Goal: Task Accomplishment & Management: Complete application form

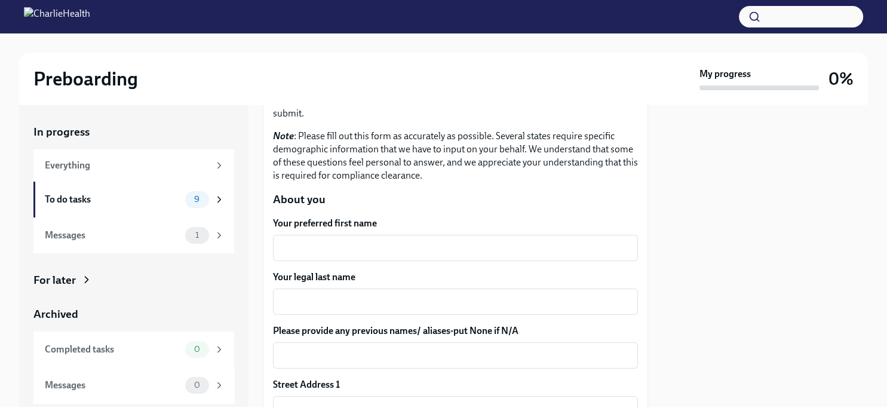
scroll to position [159, 0]
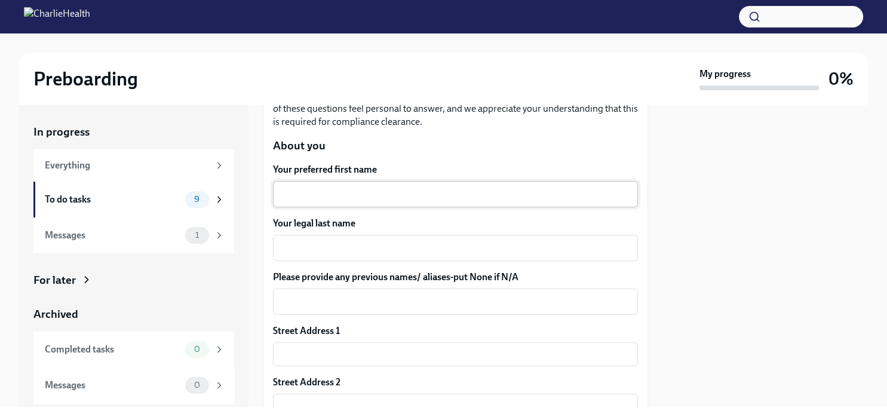
click at [376, 200] on textarea "Your preferred first name" at bounding box center [455, 194] width 351 height 14
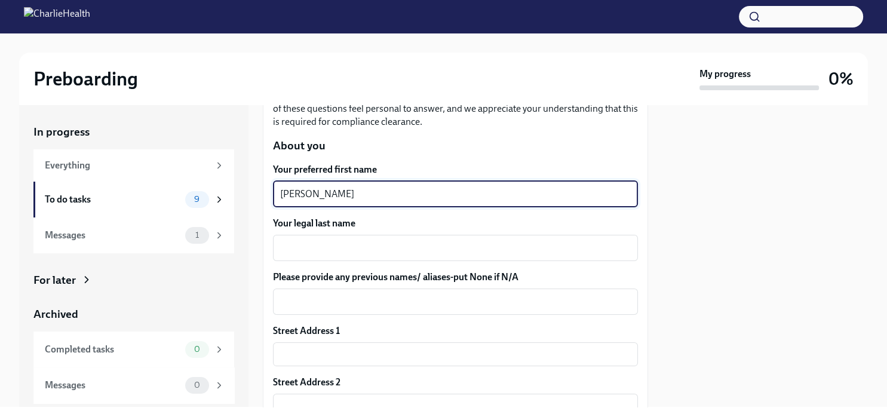
type textarea "[PERSON_NAME]"
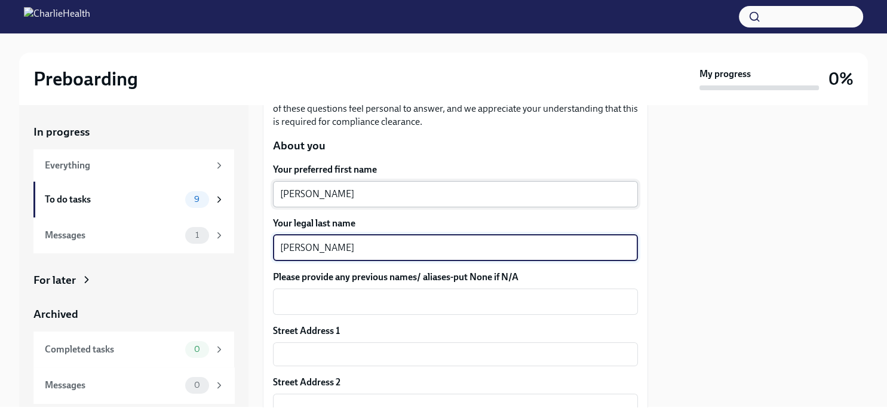
type textarea "[PERSON_NAME]"
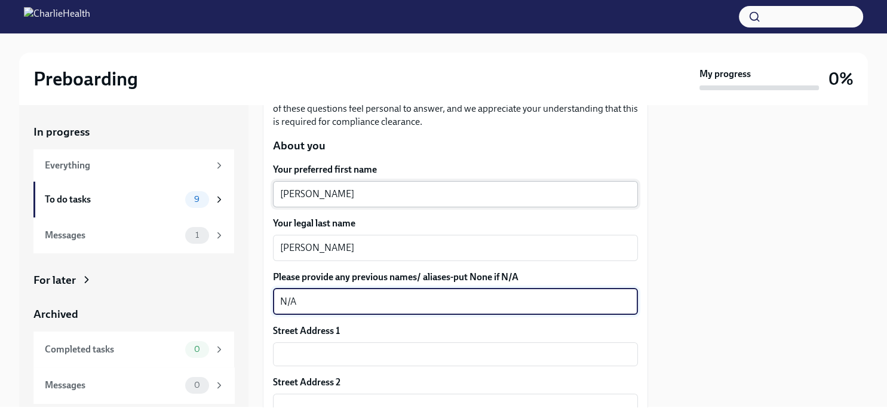
type textarea "N/A"
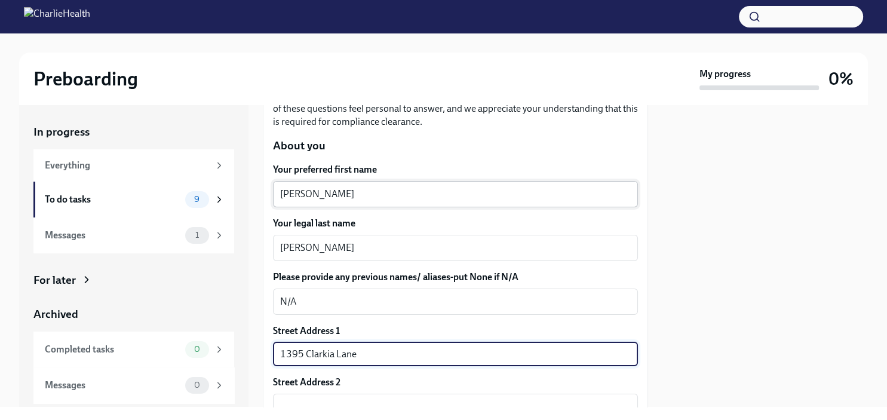
type input "1395 Clarkia Lane"
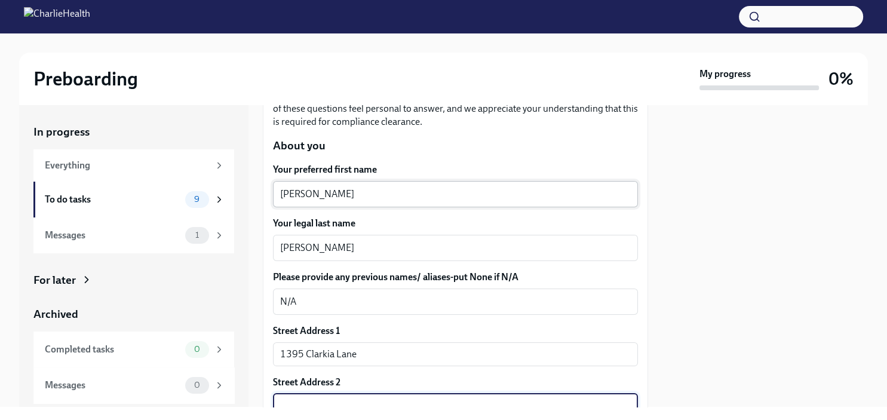
scroll to position [360, 0]
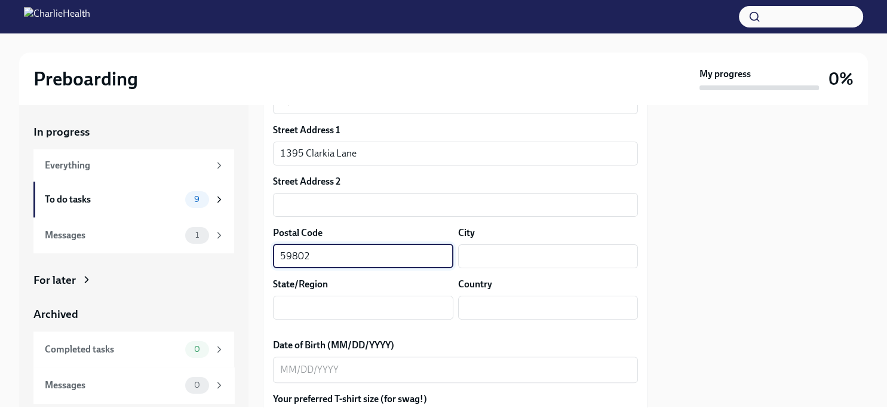
type input "59802"
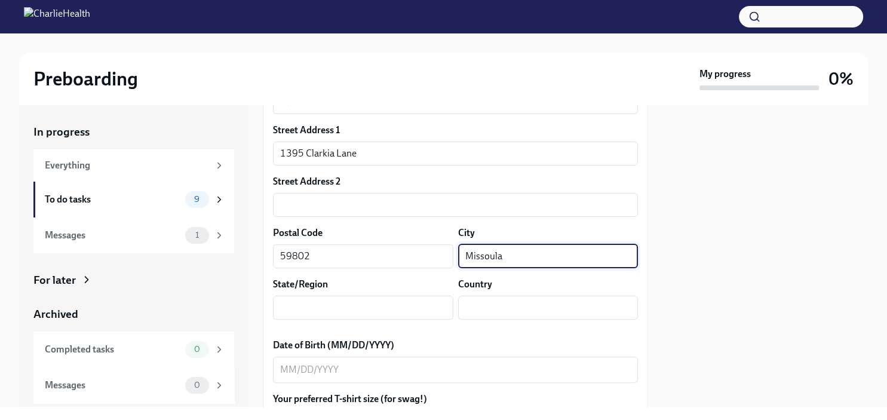
type input "Missoula"
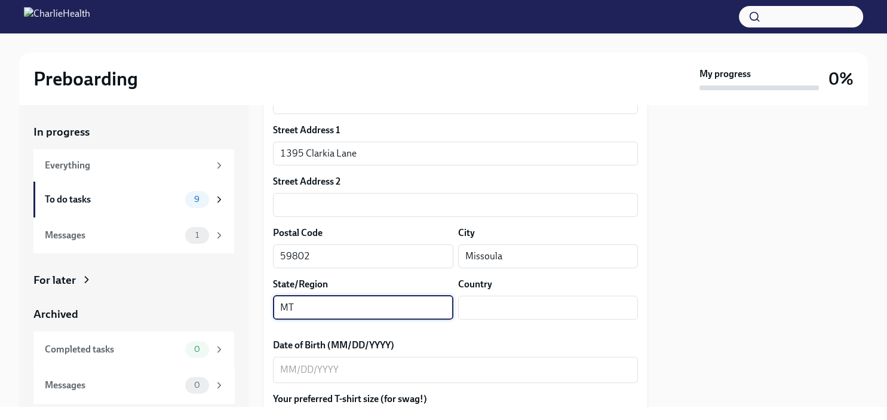
type input "MT"
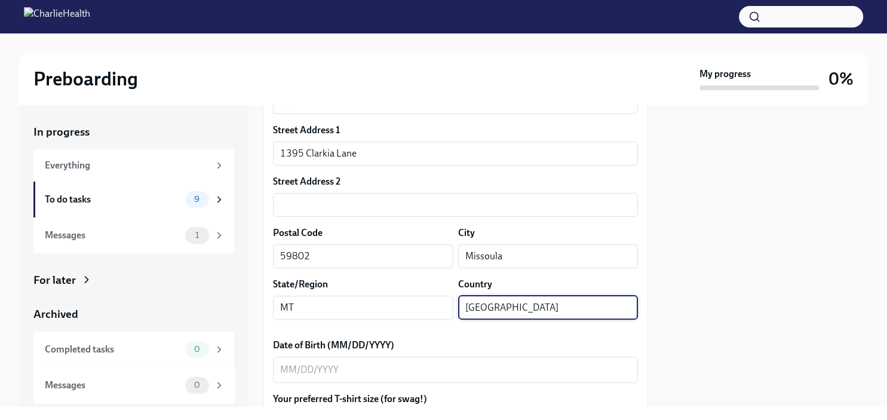
type input "[GEOGRAPHIC_DATA]"
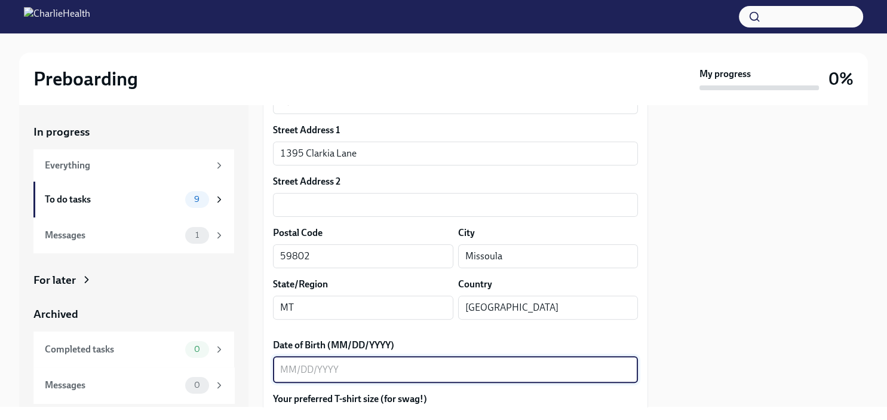
type textarea "d"
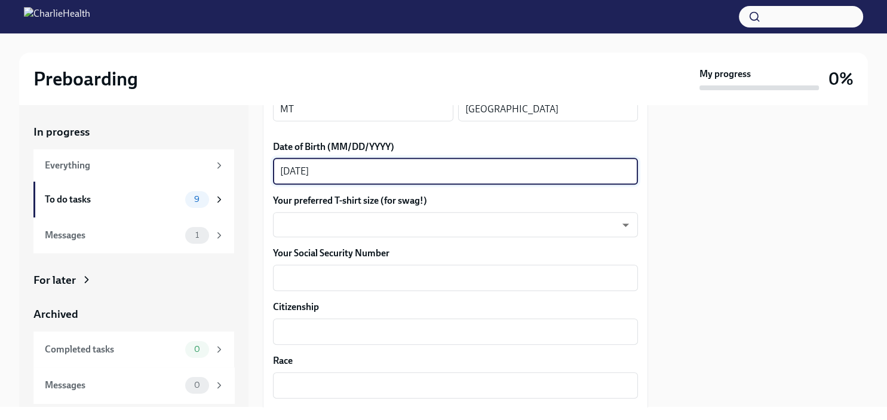
scroll to position [560, 0]
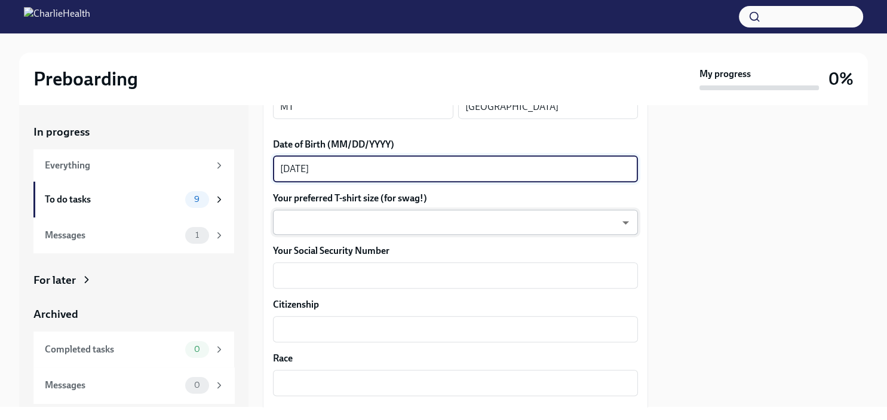
type textarea "[DATE]"
click at [345, 234] on body "Preboarding My progress 0% In progress Everything To do tasks 9 Messages 1 For …" at bounding box center [443, 210] width 887 height 420
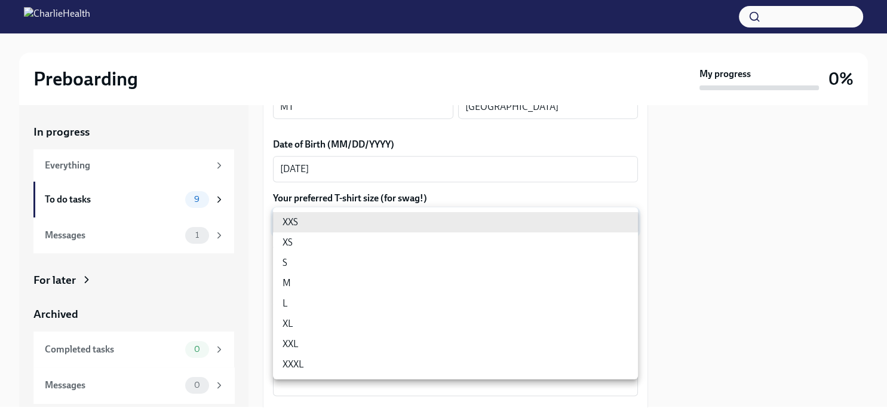
click at [345, 300] on li "L" at bounding box center [455, 303] width 365 height 20
type input "LvpEGRrq8"
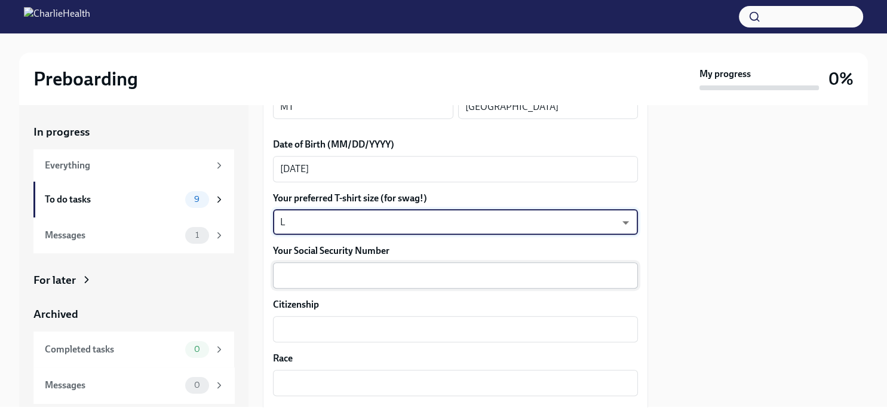
click at [345, 280] on textarea "Your Social Security Number" at bounding box center [455, 275] width 351 height 14
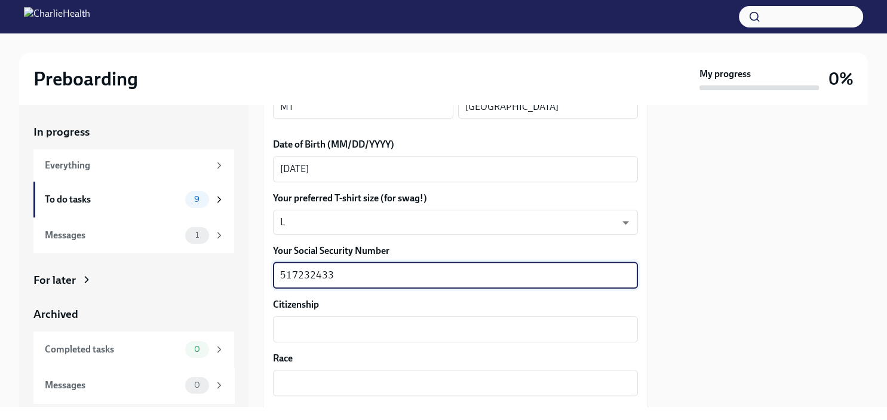
type textarea "517232433"
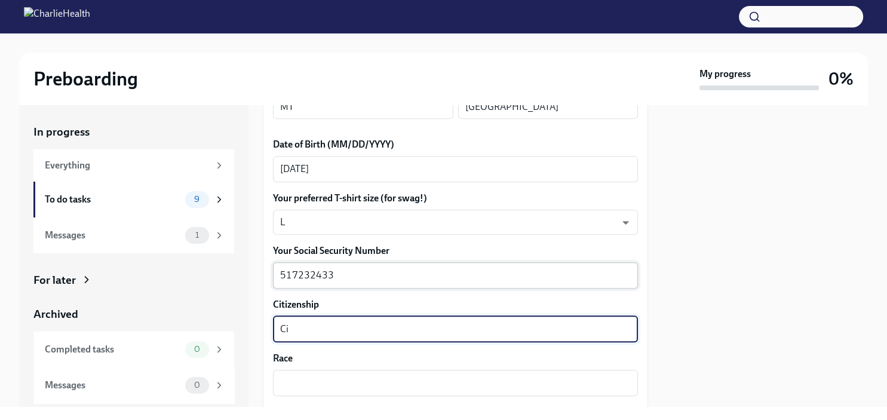
type textarea "C"
type textarea "[DEMOGRAPHIC_DATA]"
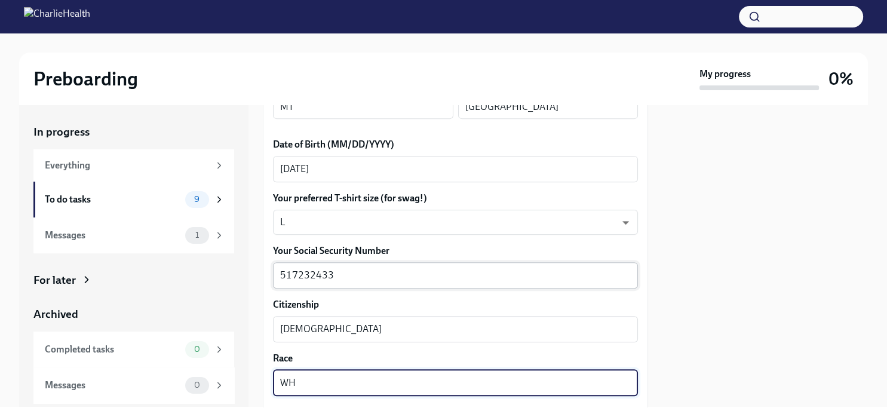
type textarea "W"
type textarea "White"
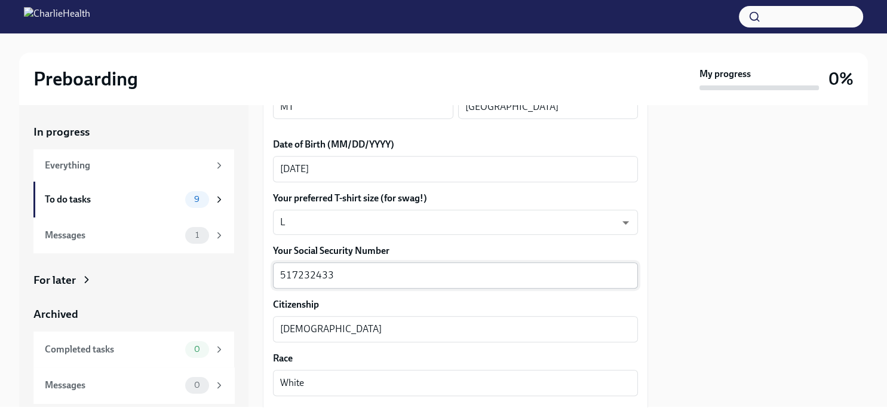
scroll to position [741, 0]
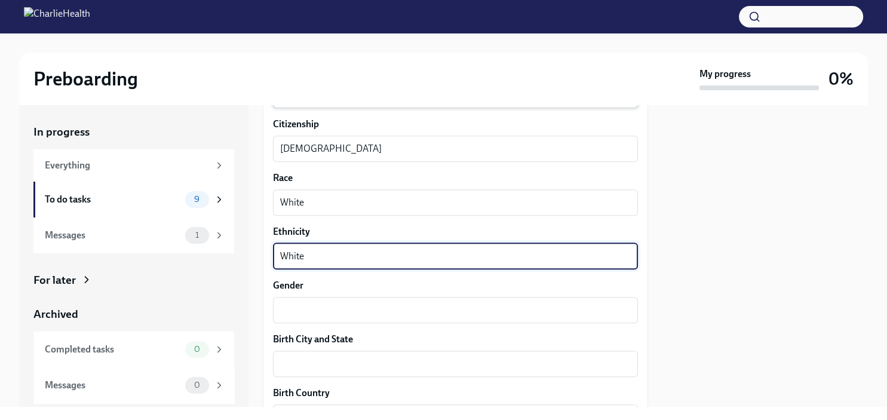
type textarea "White"
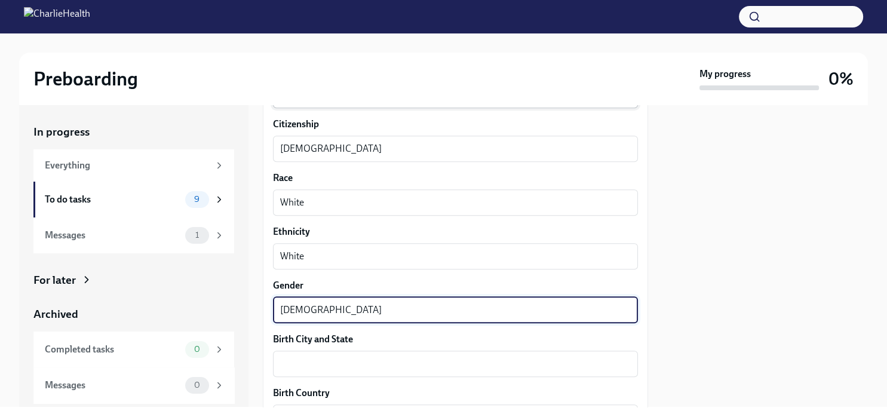
type textarea "[DEMOGRAPHIC_DATA]"
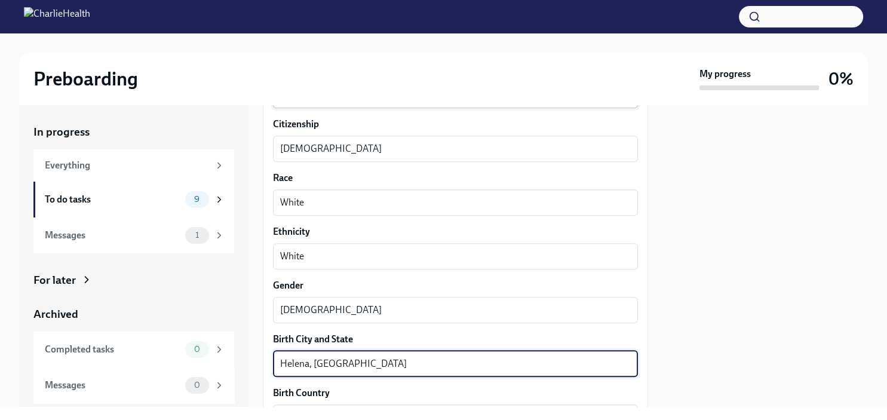
type textarea "Helena, [GEOGRAPHIC_DATA]"
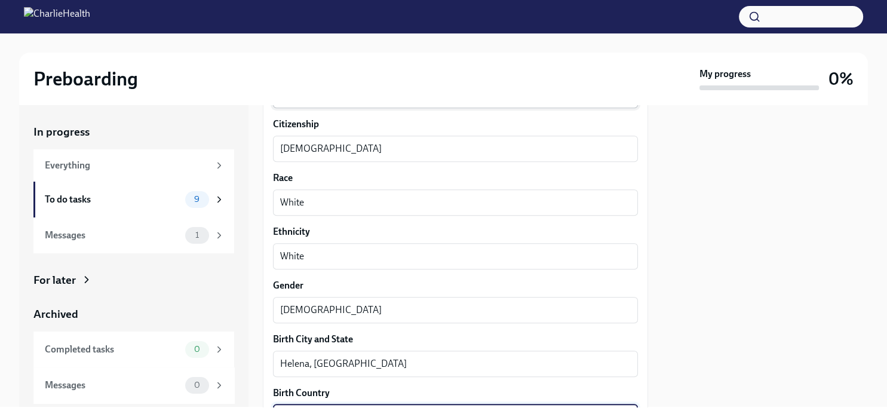
scroll to position [902, 0]
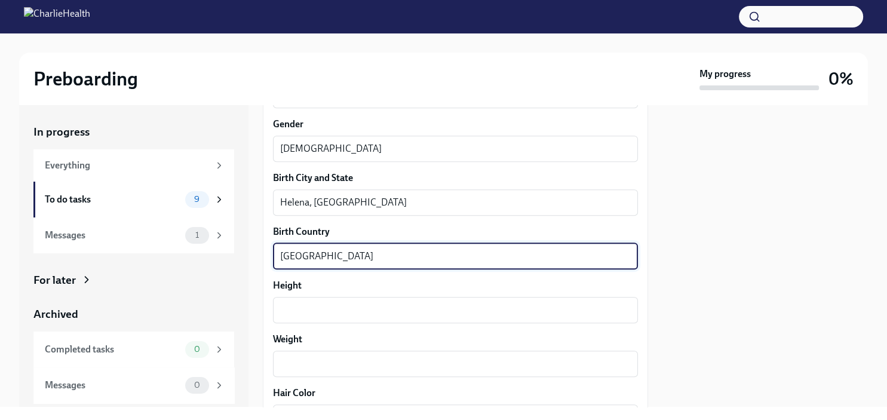
type textarea "[GEOGRAPHIC_DATA]"
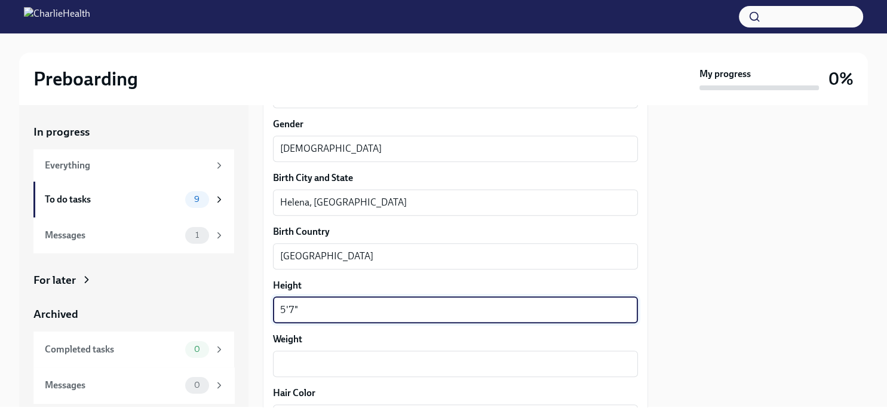
type textarea "5'7""
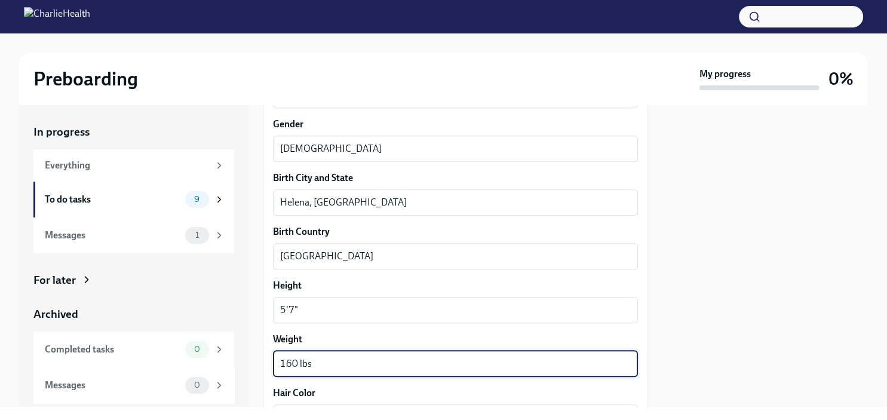
type textarea "160 lbs"
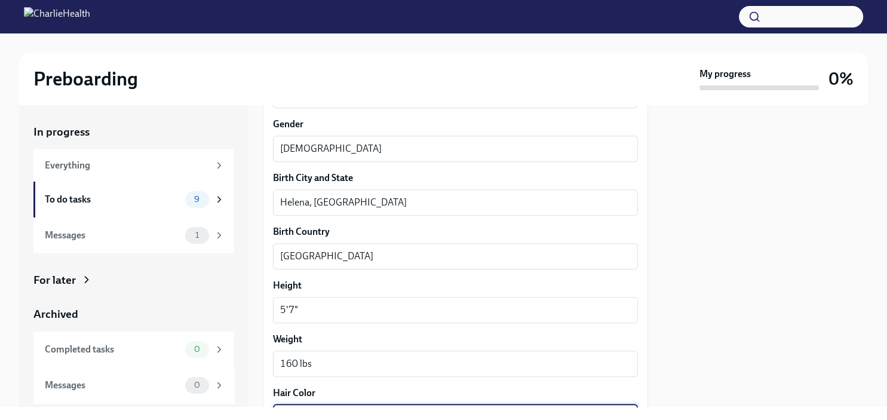
scroll to position [1063, 0]
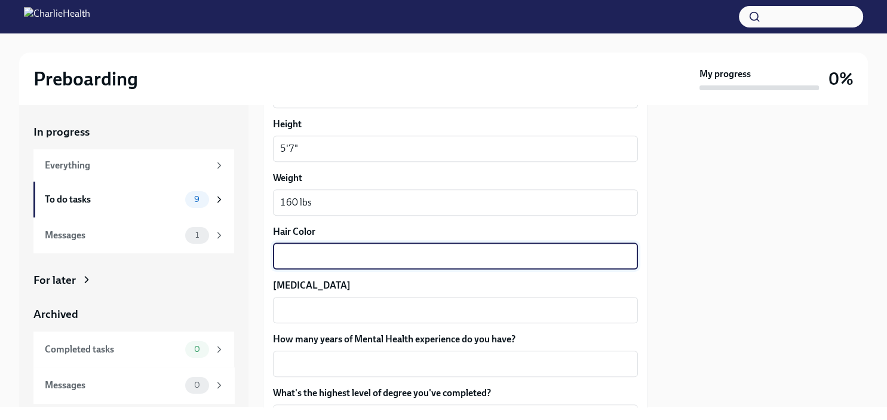
type textarea "u"
type textarea "Auburn"
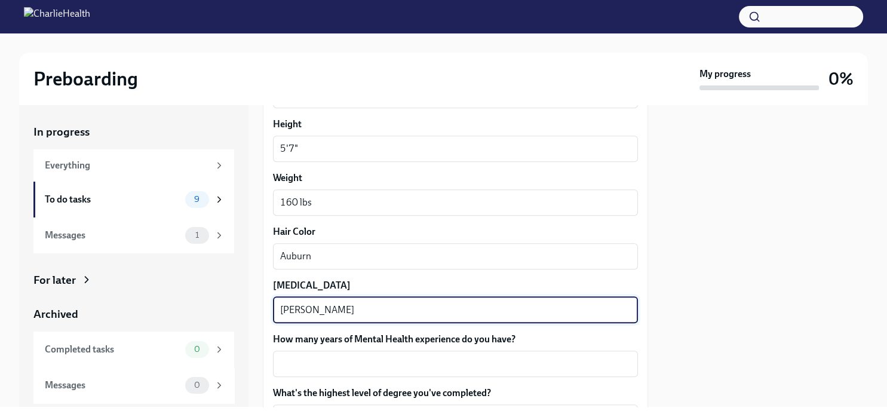
type textarea "[PERSON_NAME]"
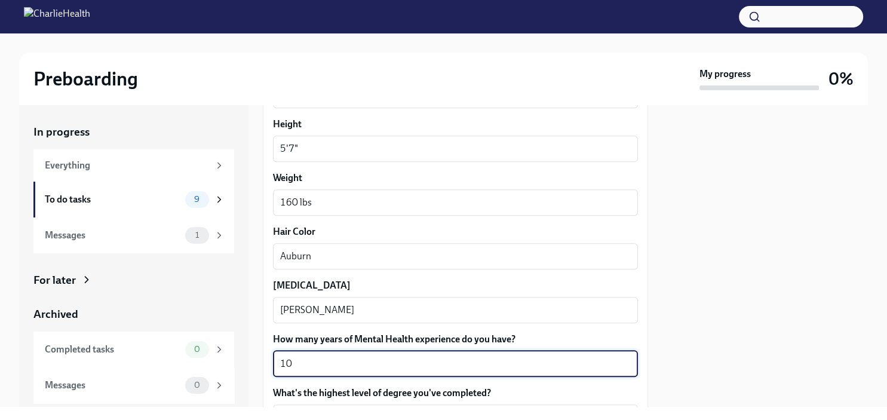
type textarea "10"
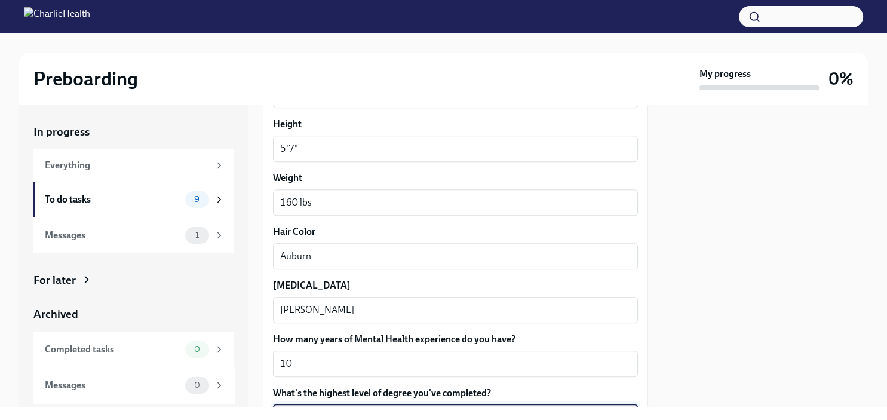
scroll to position [1205, 0]
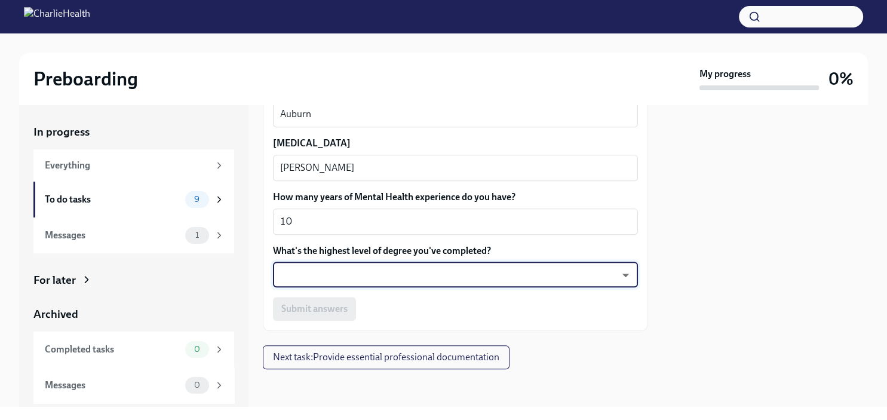
click at [468, 280] on body "Preboarding My progress 0% In progress Everything To do tasks 9 Messages 1 For …" at bounding box center [443, 210] width 887 height 420
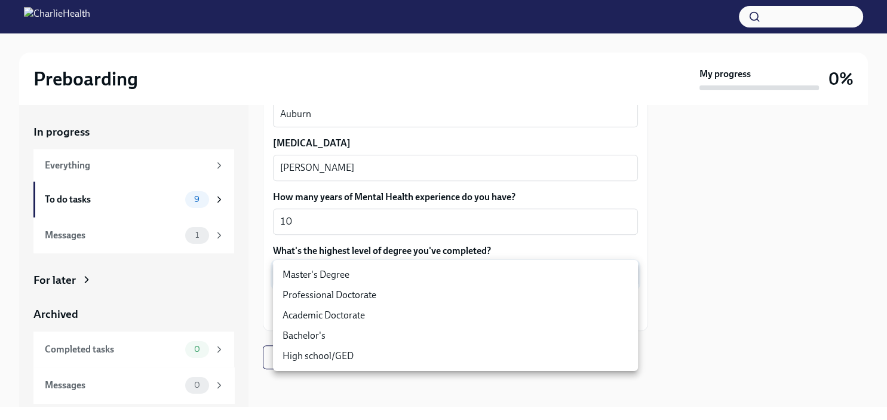
click at [398, 278] on li "Master's Degree" at bounding box center [455, 275] width 365 height 20
type input "2vBr-ghkD"
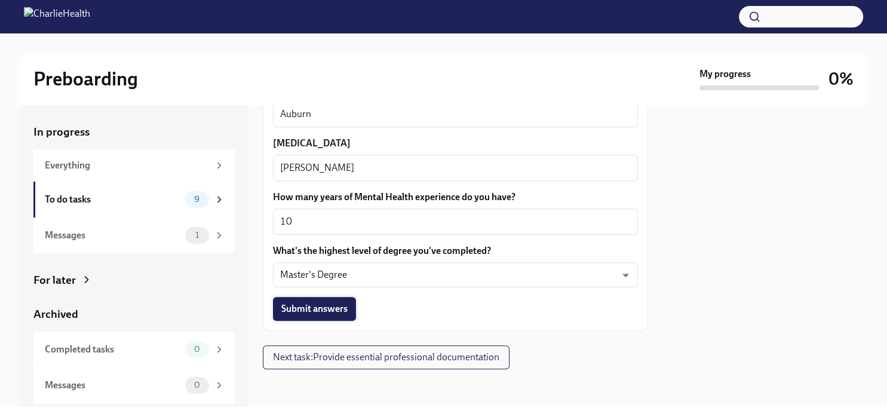
click at [343, 317] on button "Submit answers" at bounding box center [314, 309] width 83 height 24
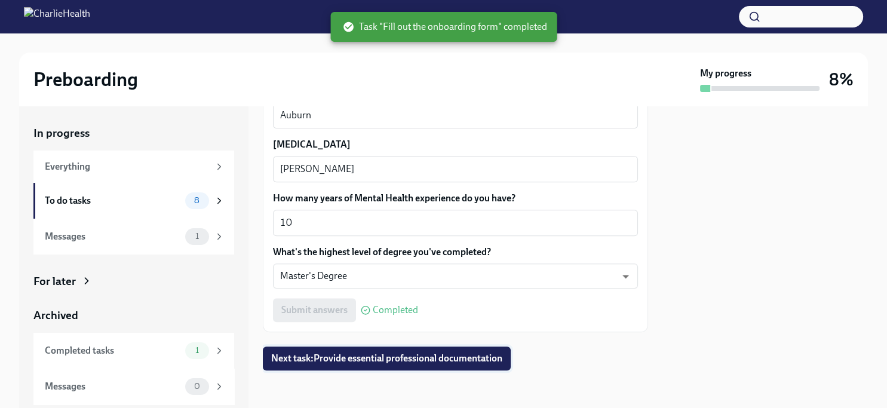
click at [364, 362] on span "Next task : Provide essential professional documentation" at bounding box center [386, 358] width 231 height 12
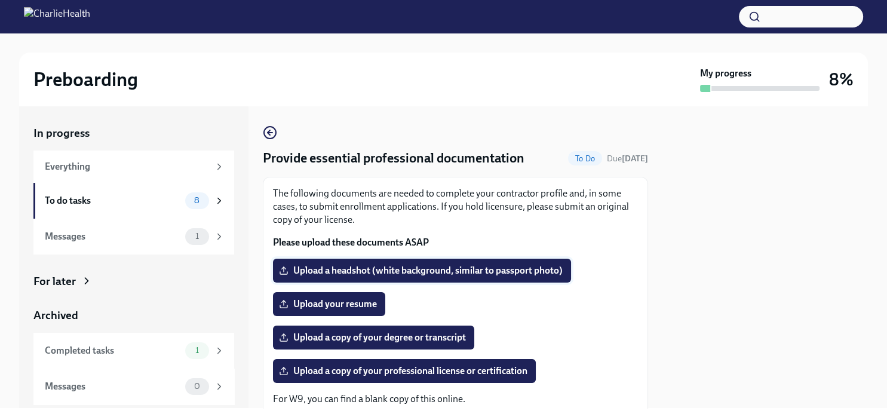
click at [437, 266] on span "Upload a headshot (white background, similar to passport photo)" at bounding box center [421, 271] width 281 height 12
click at [0, 0] on input "Upload a headshot (white background, similar to passport photo)" at bounding box center [0, 0] width 0 height 0
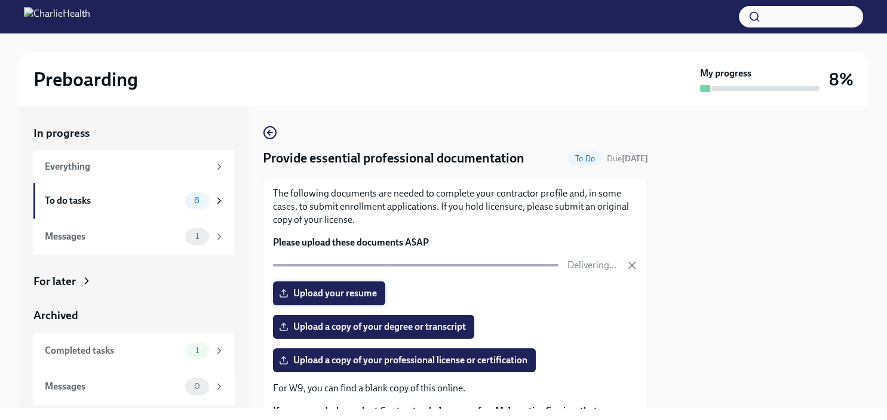
click at [372, 295] on span "Upload your resume" at bounding box center [329, 293] width 96 height 12
click at [0, 0] on input "Upload your resume" at bounding box center [0, 0] width 0 height 0
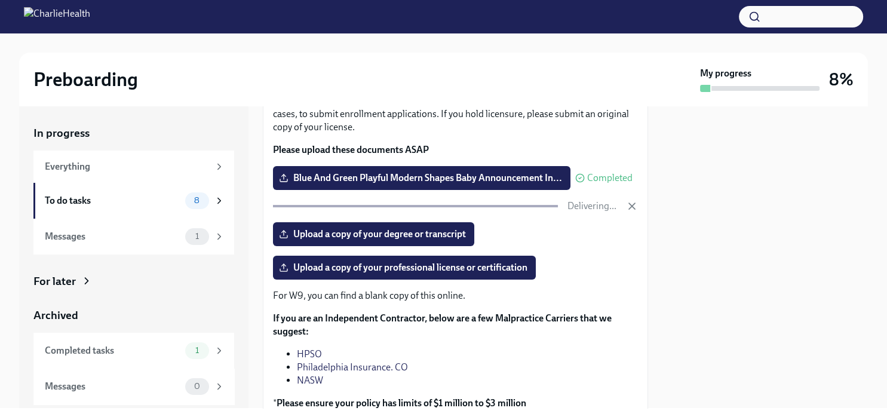
scroll to position [97, 0]
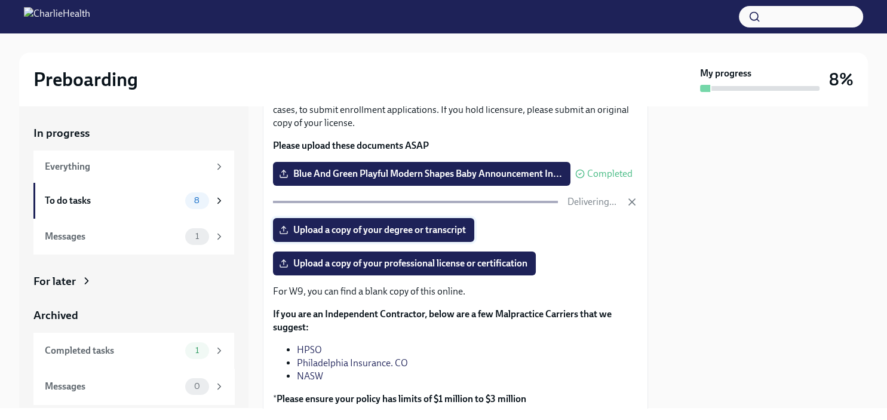
click at [442, 229] on span "Upload a copy of your degree or transcript" at bounding box center [373, 230] width 185 height 12
click at [0, 0] on input "Upload a copy of your degree or transcript" at bounding box center [0, 0] width 0 height 0
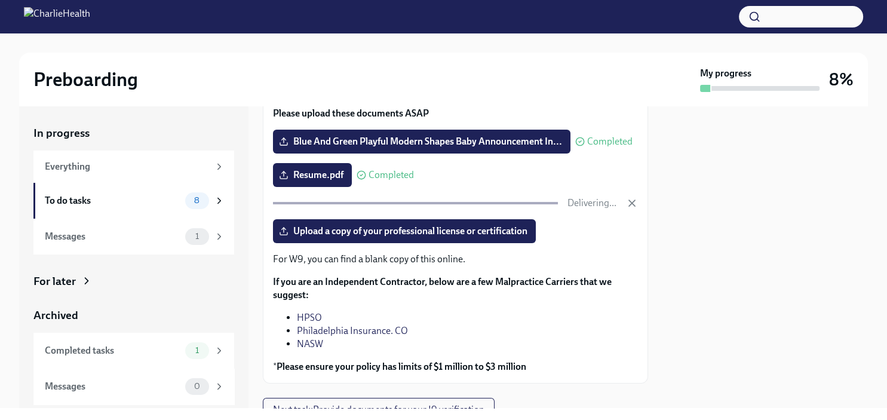
scroll to position [145, 0]
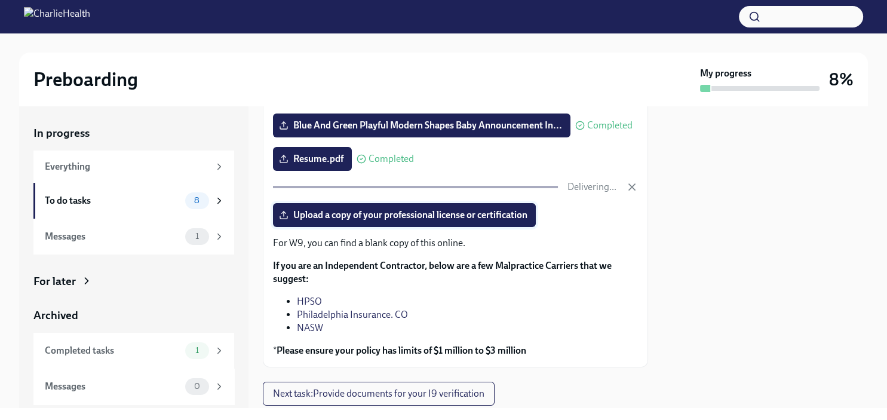
click at [502, 217] on span "Upload a copy of your professional license or certification" at bounding box center [404, 215] width 246 height 12
click at [0, 0] on input "Upload a copy of your professional license or certification" at bounding box center [0, 0] width 0 height 0
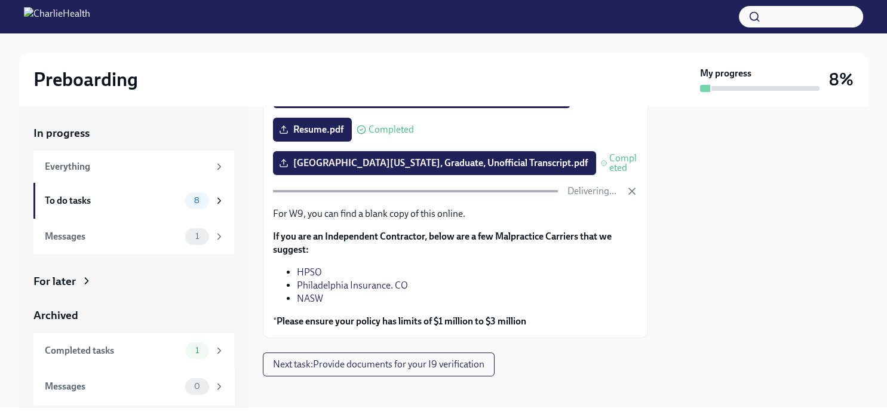
scroll to position [182, 0]
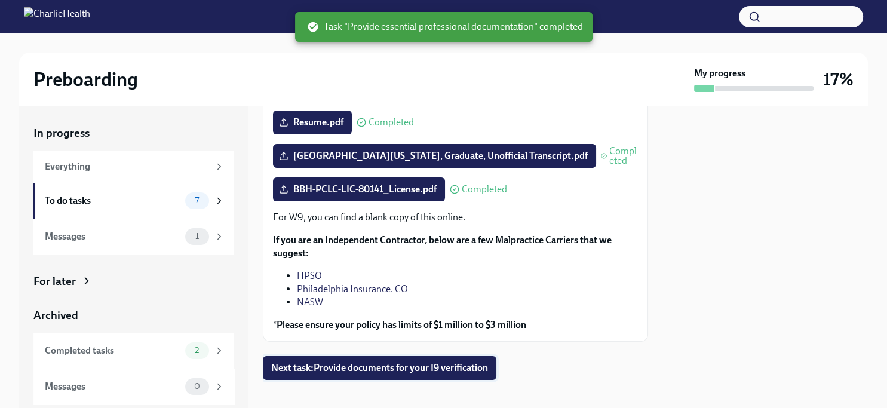
click at [455, 376] on button "Next task : Provide documents for your I9 verification" at bounding box center [380, 368] width 234 height 24
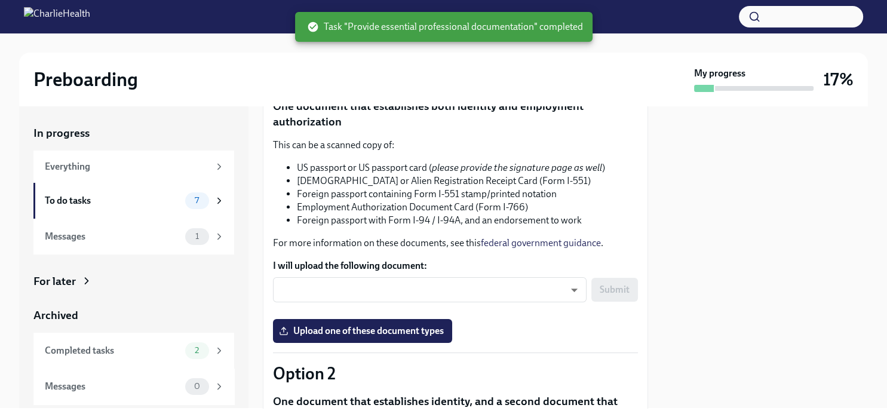
scroll to position [235, 0]
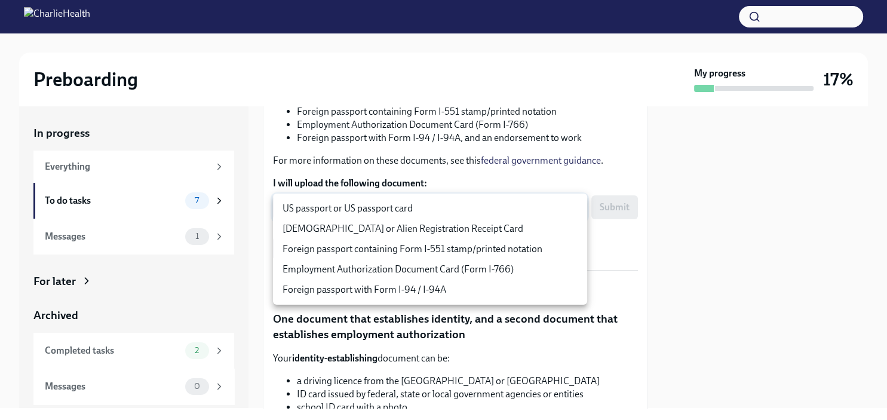
click at [437, 208] on body "Preboarding My progress 17% In progress Everything To do tasks 7 Messages 1 For…" at bounding box center [443, 210] width 887 height 420
click at [621, 272] on div at bounding box center [443, 210] width 887 height 420
